Goal: Task Accomplishment & Management: Use online tool/utility

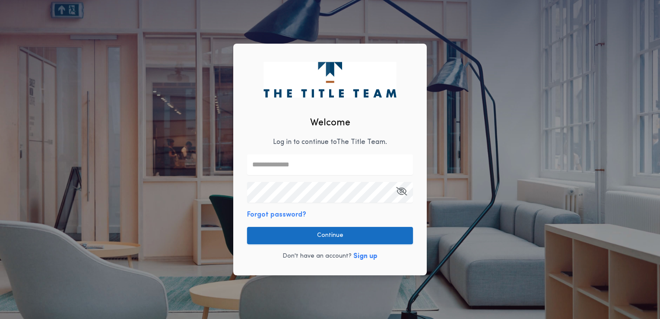
type input "**********"
click at [329, 235] on button "Continue" at bounding box center [330, 235] width 166 height 17
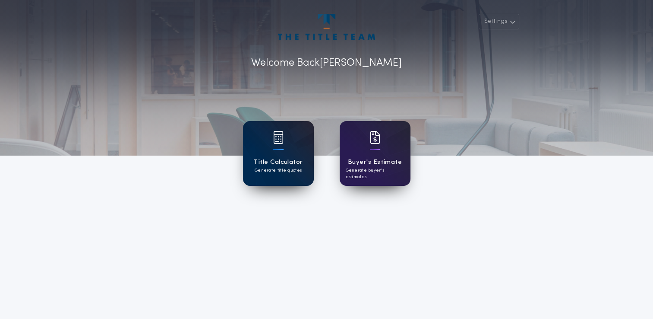
click at [278, 162] on h1 "Title Calculator" at bounding box center [277, 162] width 49 height 10
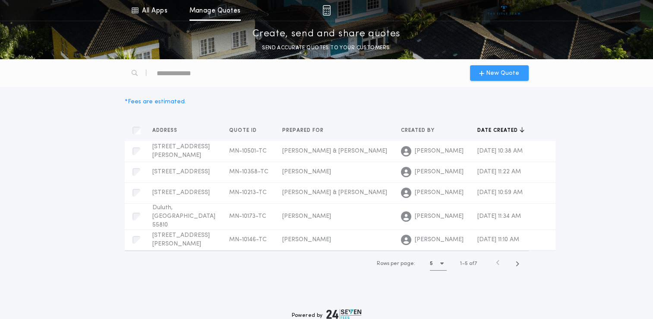
click at [483, 73] on icon "button" at bounding box center [481, 73] width 5 height 7
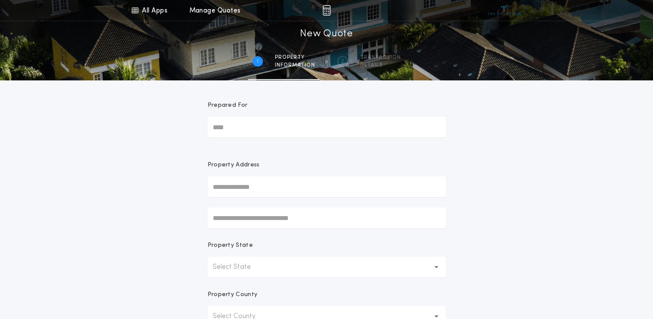
click at [281, 129] on input "Prepared For" at bounding box center [327, 127] width 238 height 21
type input "********"
click at [246, 184] on input "text" at bounding box center [327, 186] width 238 height 21
click at [225, 184] on input "***" at bounding box center [327, 186] width 238 height 21
type input "**********"
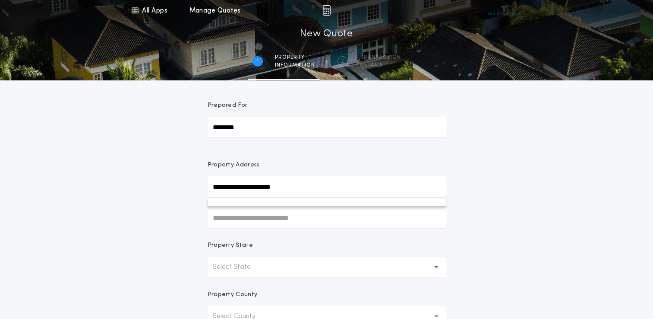
click at [231, 265] on p "Select State" at bounding box center [239, 267] width 52 height 10
click at [228, 288] on p "[US_STATE]" at bounding box center [327, 289] width 238 height 21
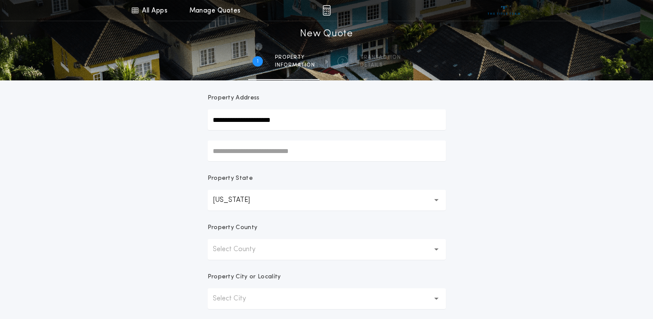
scroll to position [86, 0]
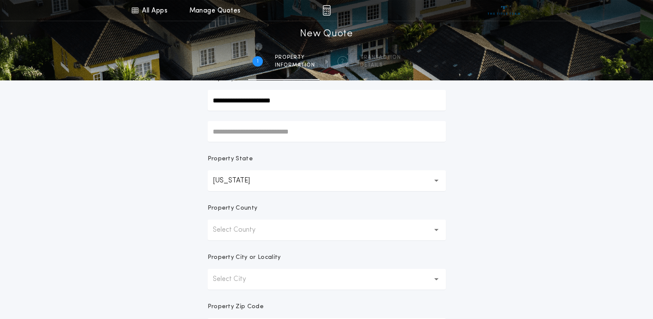
click at [227, 232] on p "Select County" at bounding box center [241, 229] width 57 height 10
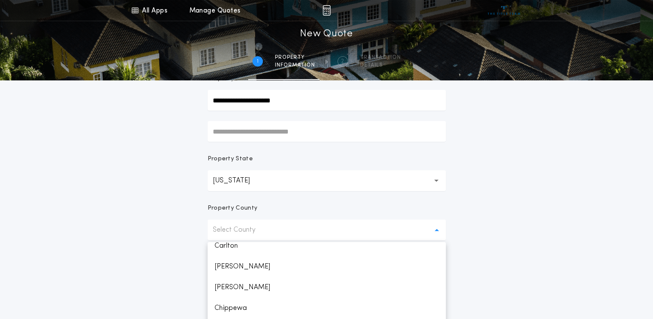
scroll to position [173, 0]
click at [229, 246] on p "Carlton" at bounding box center [327, 245] width 238 height 21
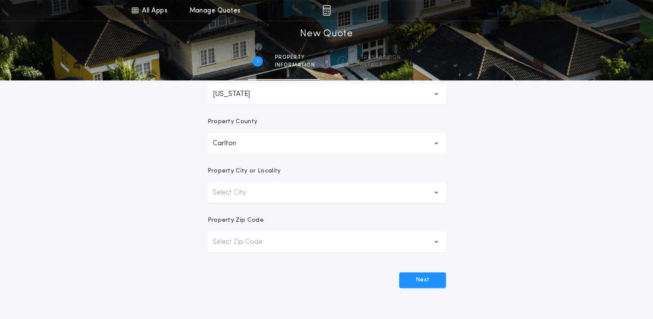
click at [226, 196] on p "Select City" at bounding box center [236, 192] width 47 height 10
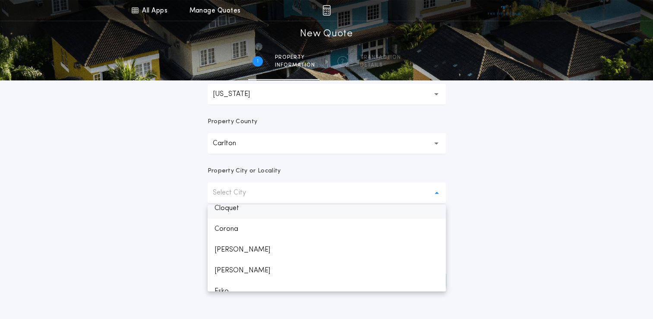
click at [230, 209] on p "Cloquet" at bounding box center [327, 208] width 238 height 21
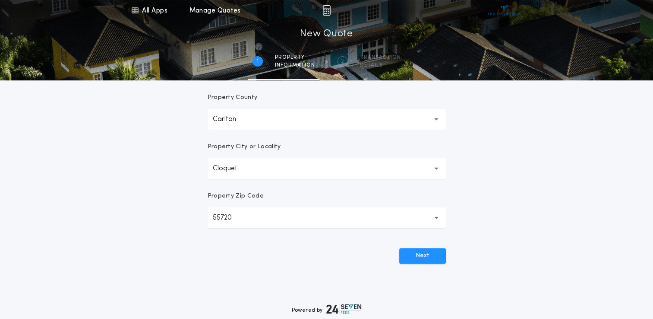
scroll to position [216, 0]
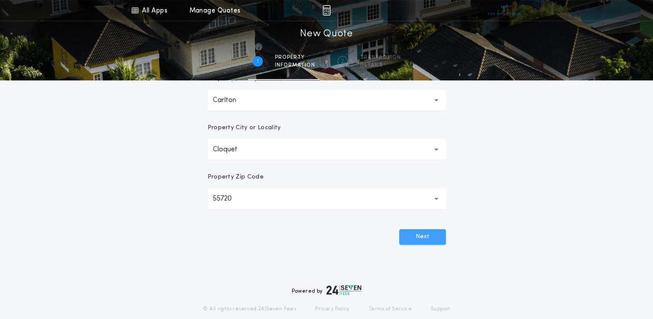
click at [421, 235] on button "Next" at bounding box center [422, 237] width 47 height 16
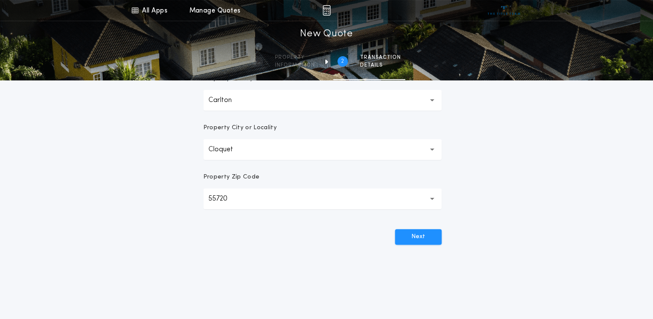
scroll to position [0, 0]
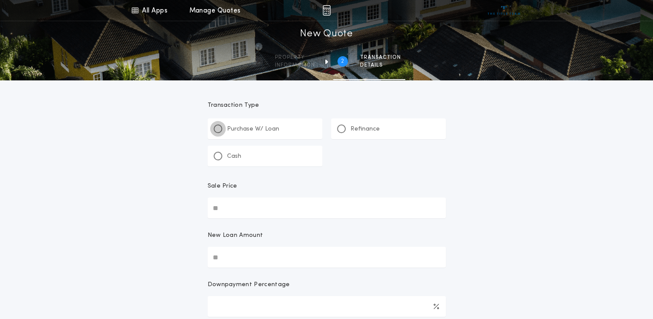
click at [219, 130] on div at bounding box center [218, 128] width 4 height 4
